Goal: Navigation & Orientation: Find specific page/section

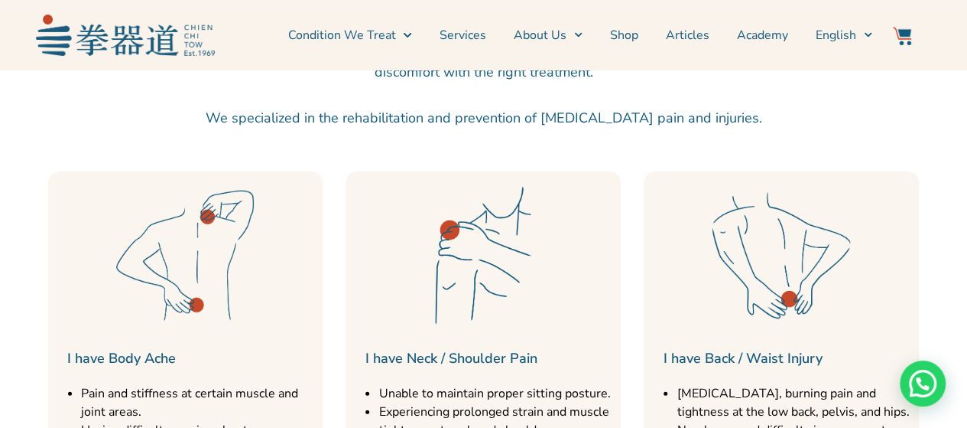
scroll to position [1634, 0]
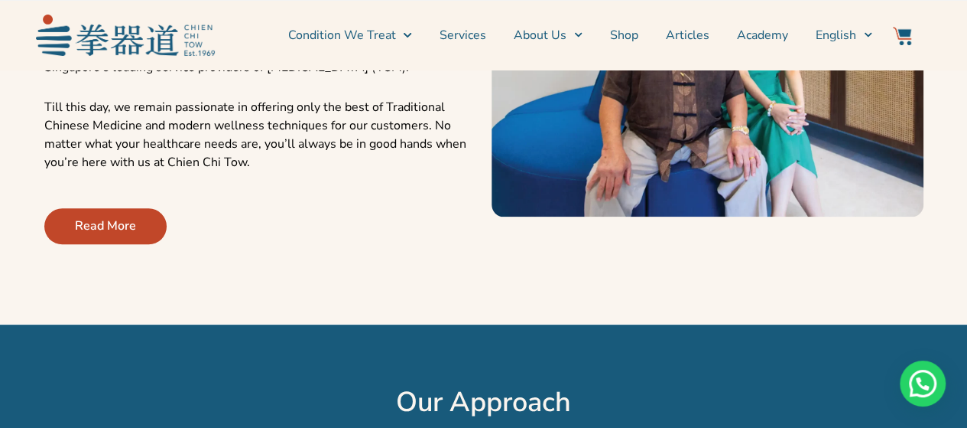
scroll to position [572, 0]
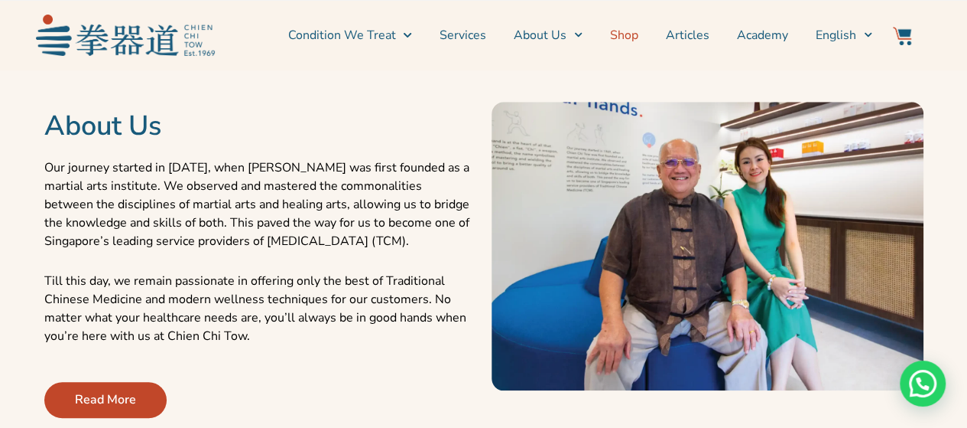
click at [620, 30] on link "Shop" at bounding box center [624, 35] width 28 height 38
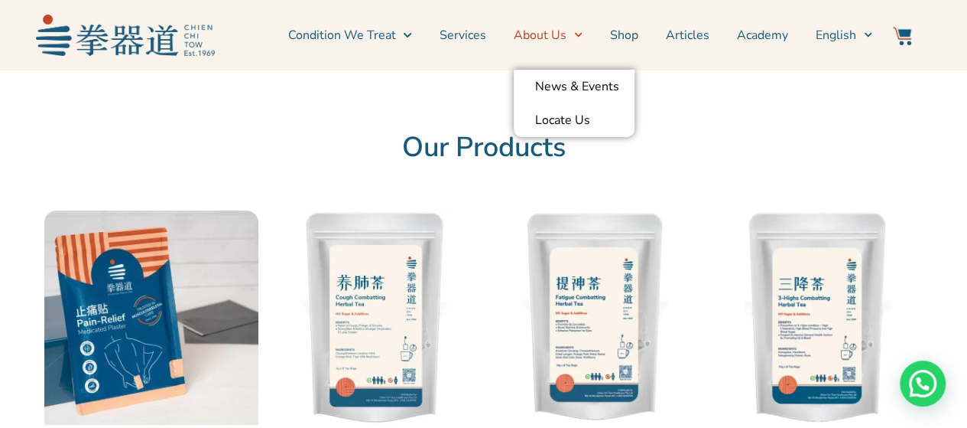
click at [567, 34] on link "About Us" at bounding box center [548, 35] width 69 height 38
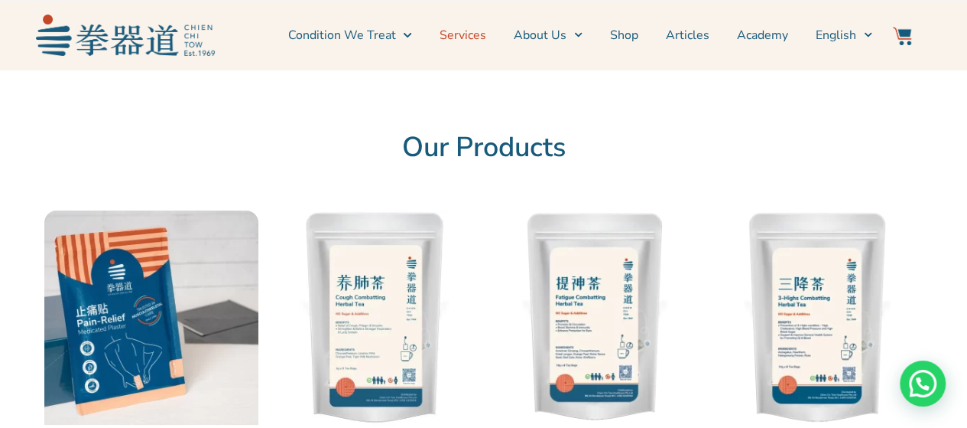
click at [479, 34] on link "Services" at bounding box center [463, 35] width 47 height 38
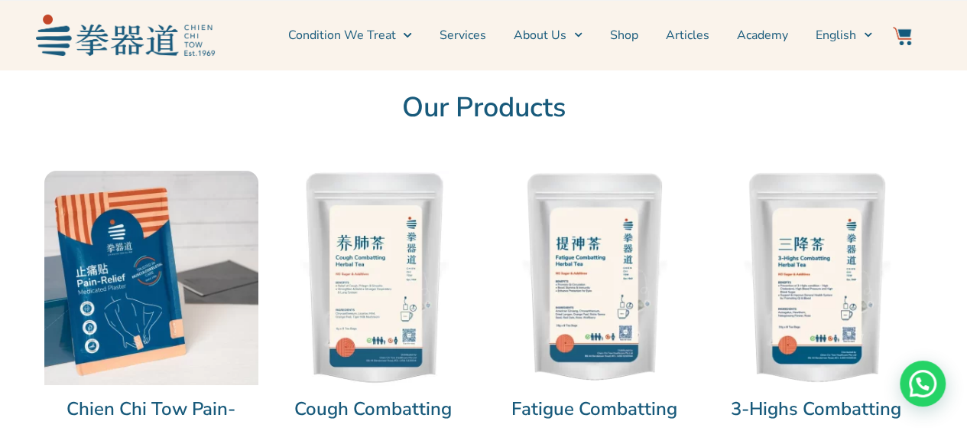
scroll to position [33, 0]
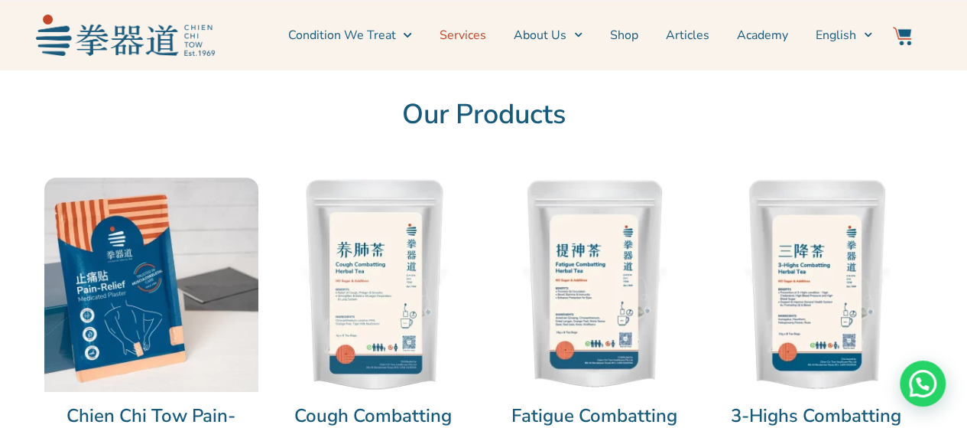
click at [460, 39] on link "Services" at bounding box center [463, 35] width 47 height 38
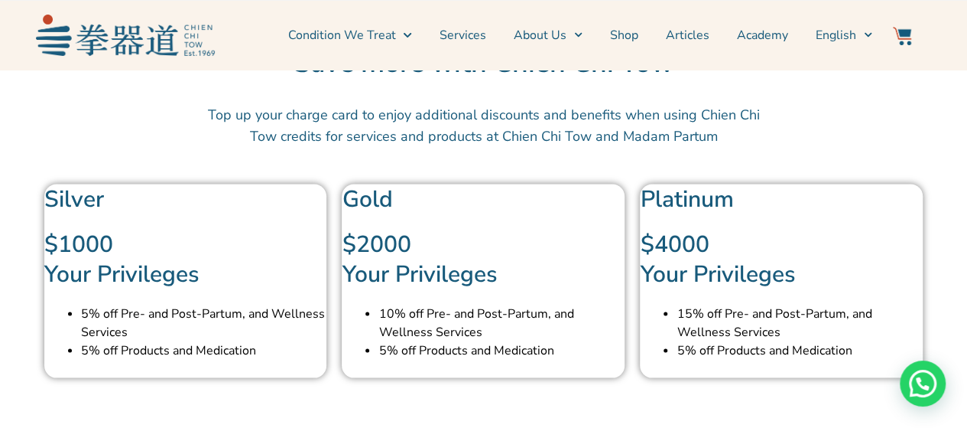
scroll to position [4269, 0]
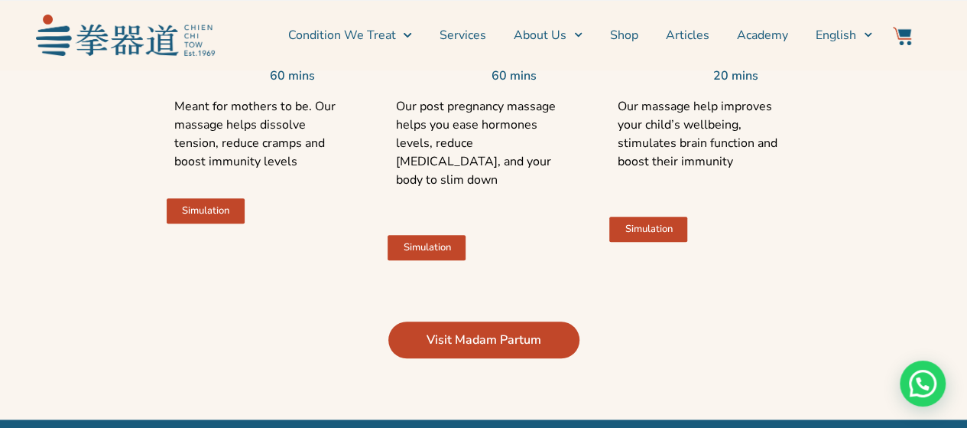
scroll to position [3440, 0]
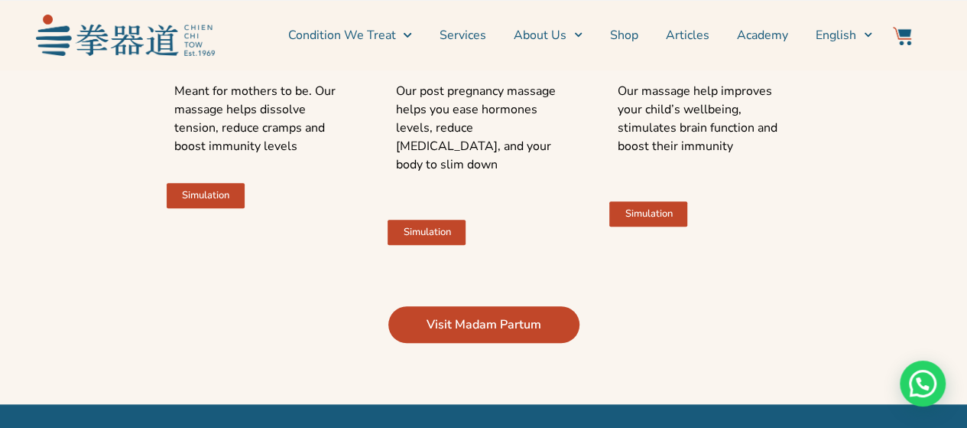
click at [523, 333] on span "Visit Madam Partum" at bounding box center [484, 324] width 115 height 18
drag, startPoint x: 967, startPoint y: 259, endPoint x: 970, endPoint y: 238, distance: 21.6
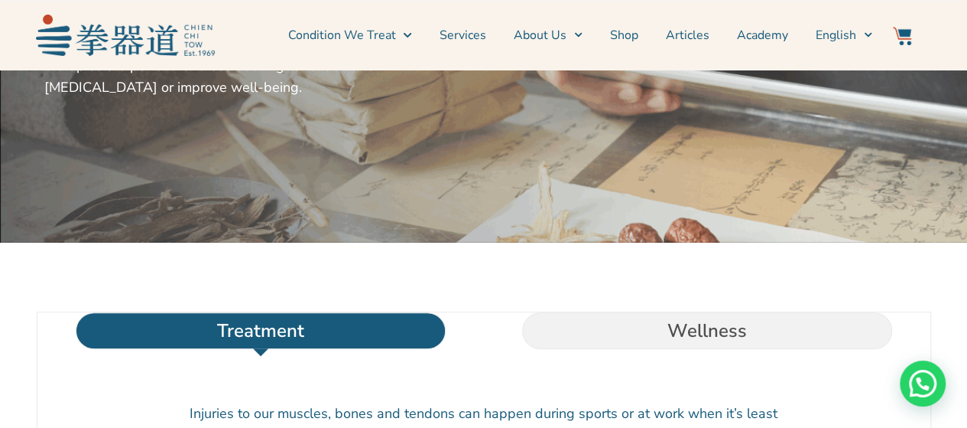
scroll to position [344, 0]
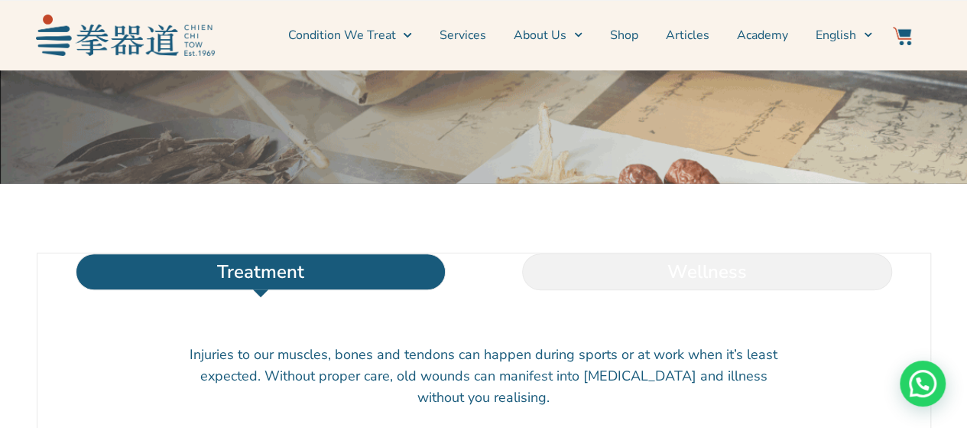
click at [681, 290] on li "Wellness" at bounding box center [707, 271] width 447 height 37
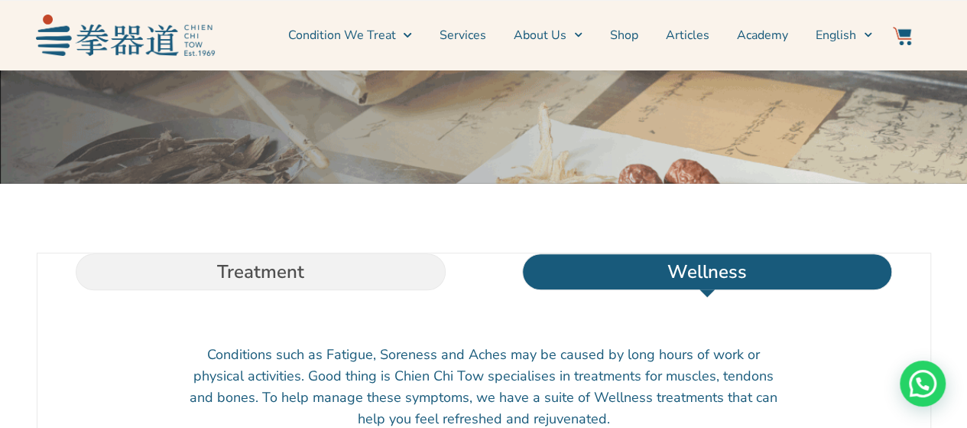
drag, startPoint x: 962, startPoint y: 66, endPoint x: 976, endPoint y: 63, distance: 14.1
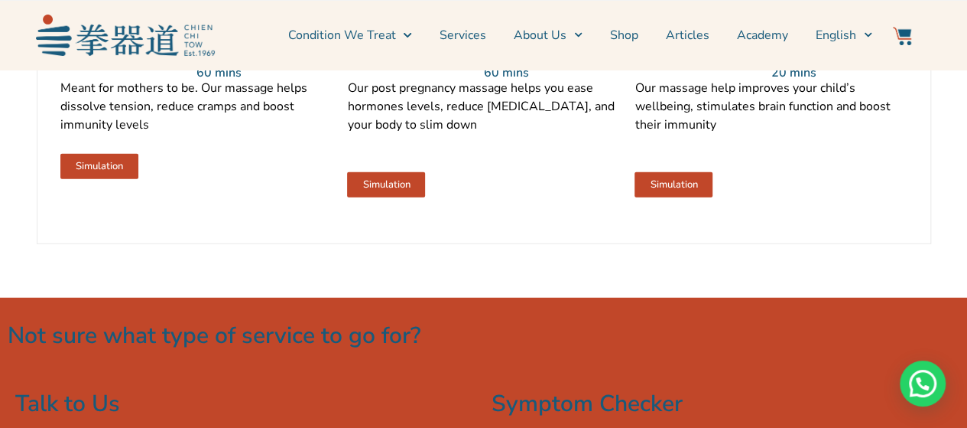
scroll to position [1915, 0]
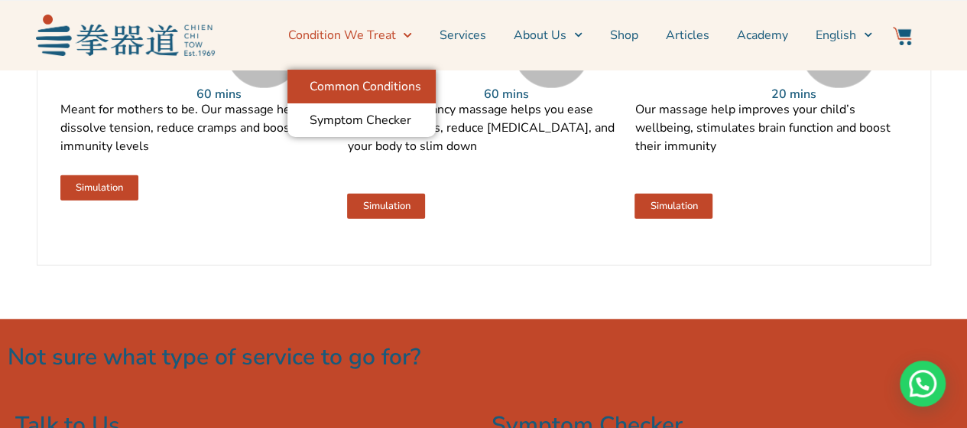
click at [381, 85] on link "Common Conditions" at bounding box center [362, 87] width 148 height 34
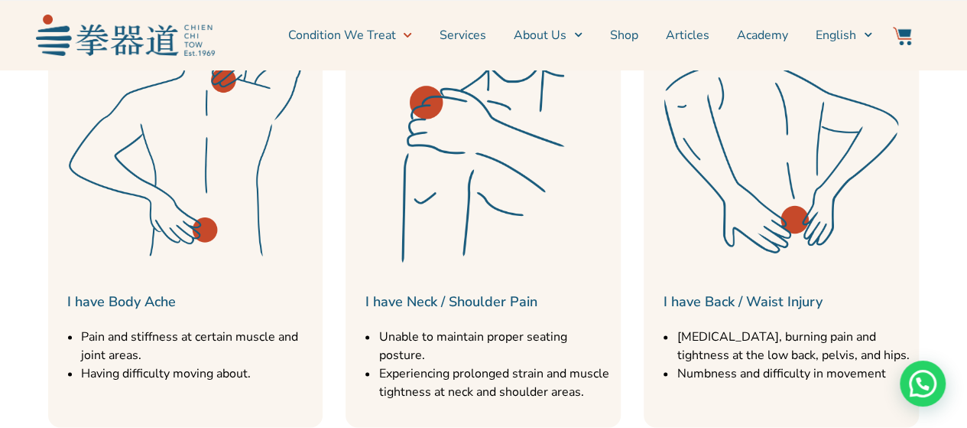
scroll to position [768, 0]
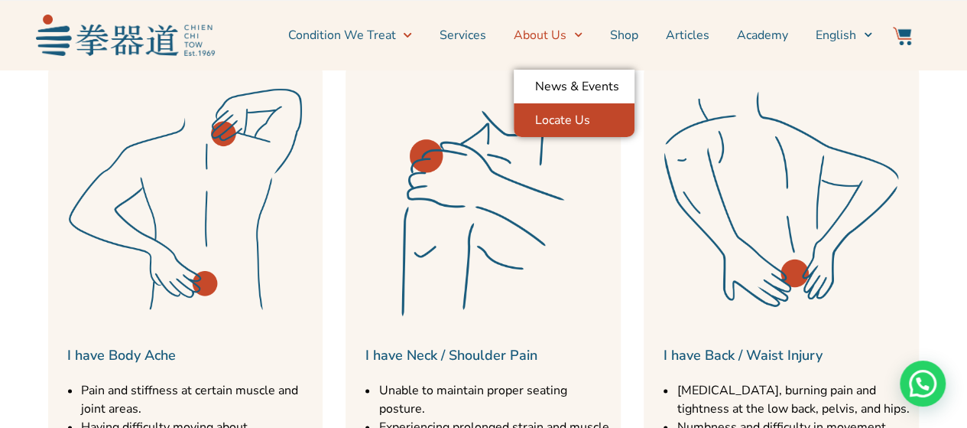
click at [568, 111] on link "Locate Us" at bounding box center [574, 120] width 121 height 34
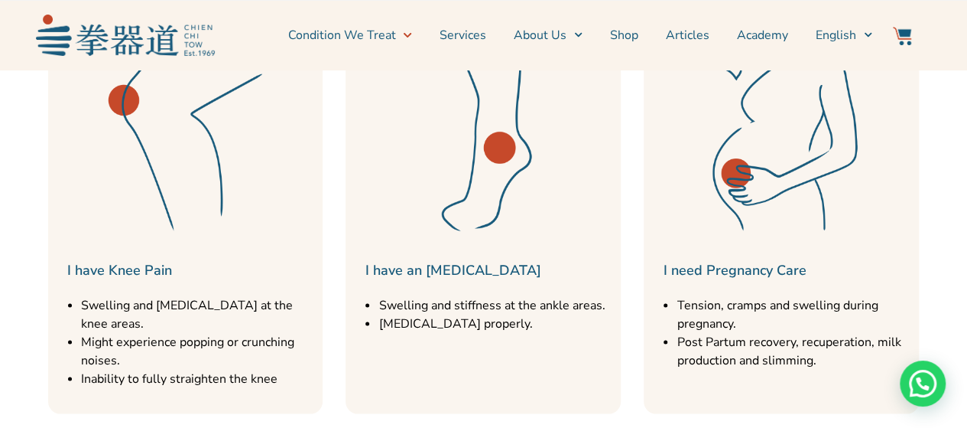
scroll to position [1335, 0]
